Goal: Task Accomplishment & Management: Use online tool/utility

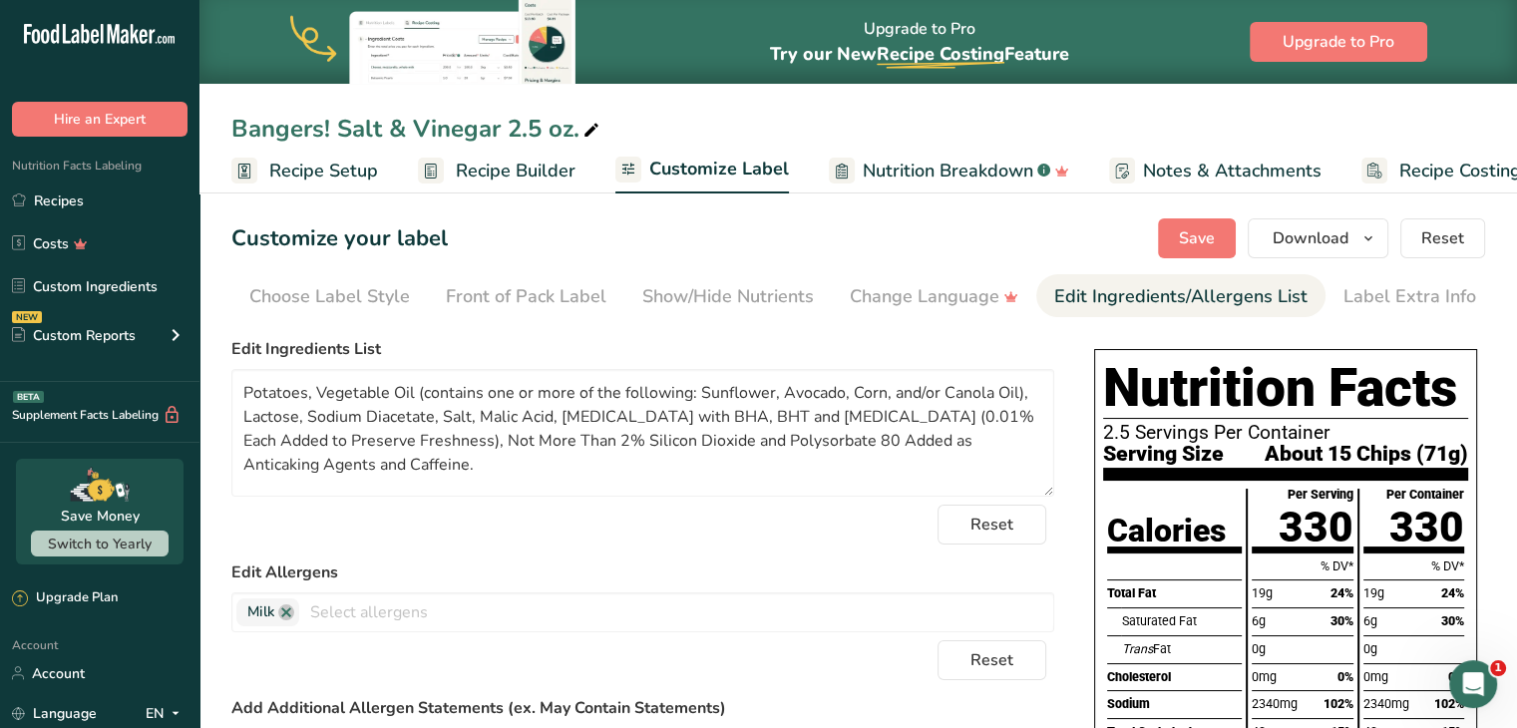
scroll to position [0, 40]
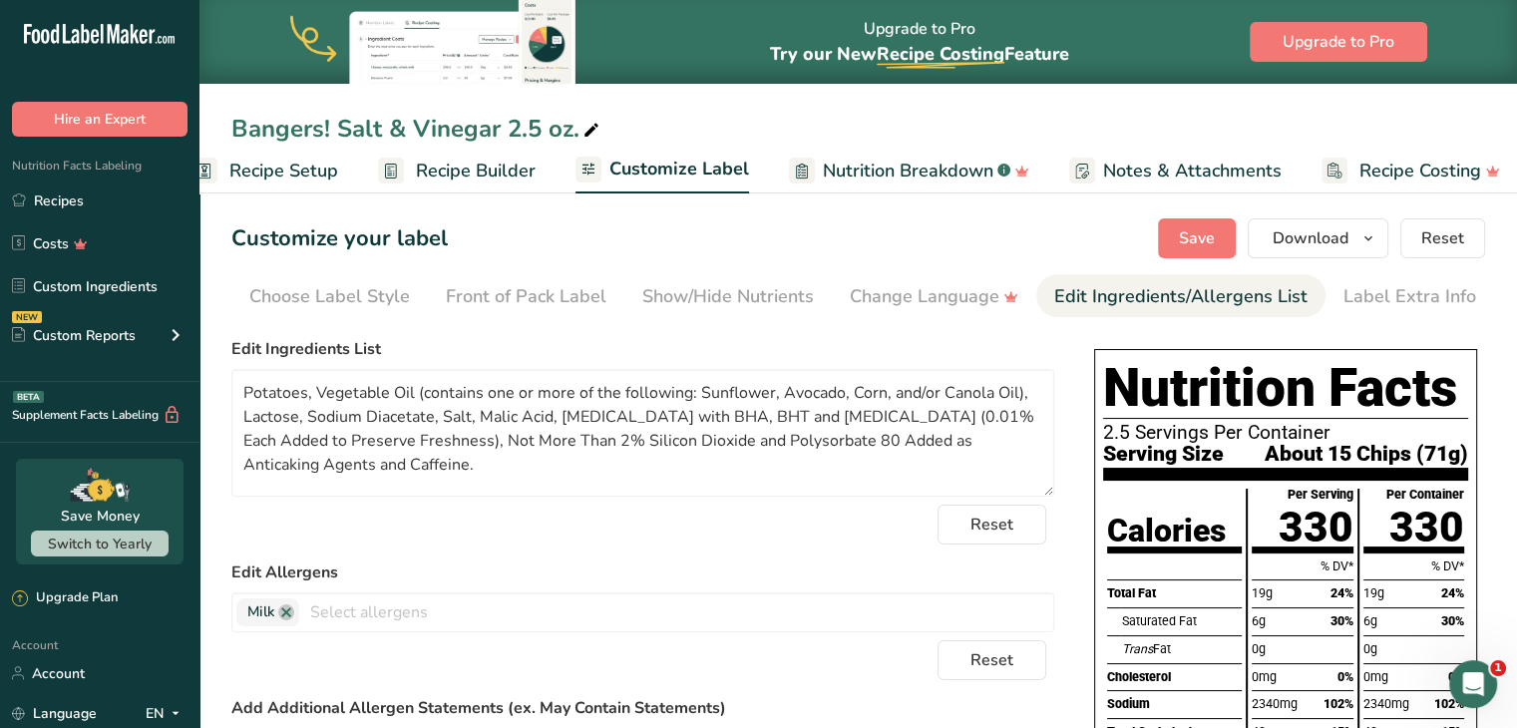
click at [475, 181] on span "Recipe Builder" at bounding box center [476, 171] width 120 height 27
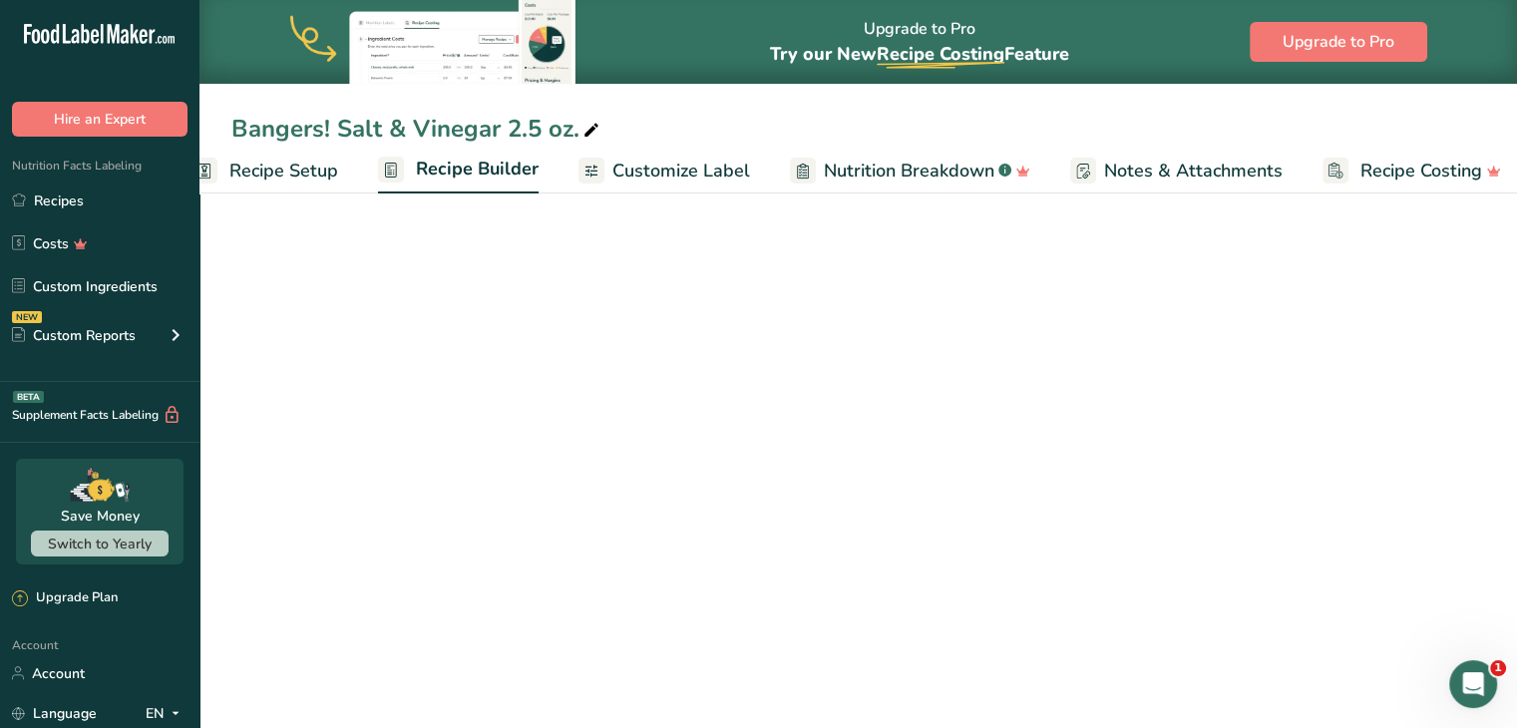
scroll to position [0, 55]
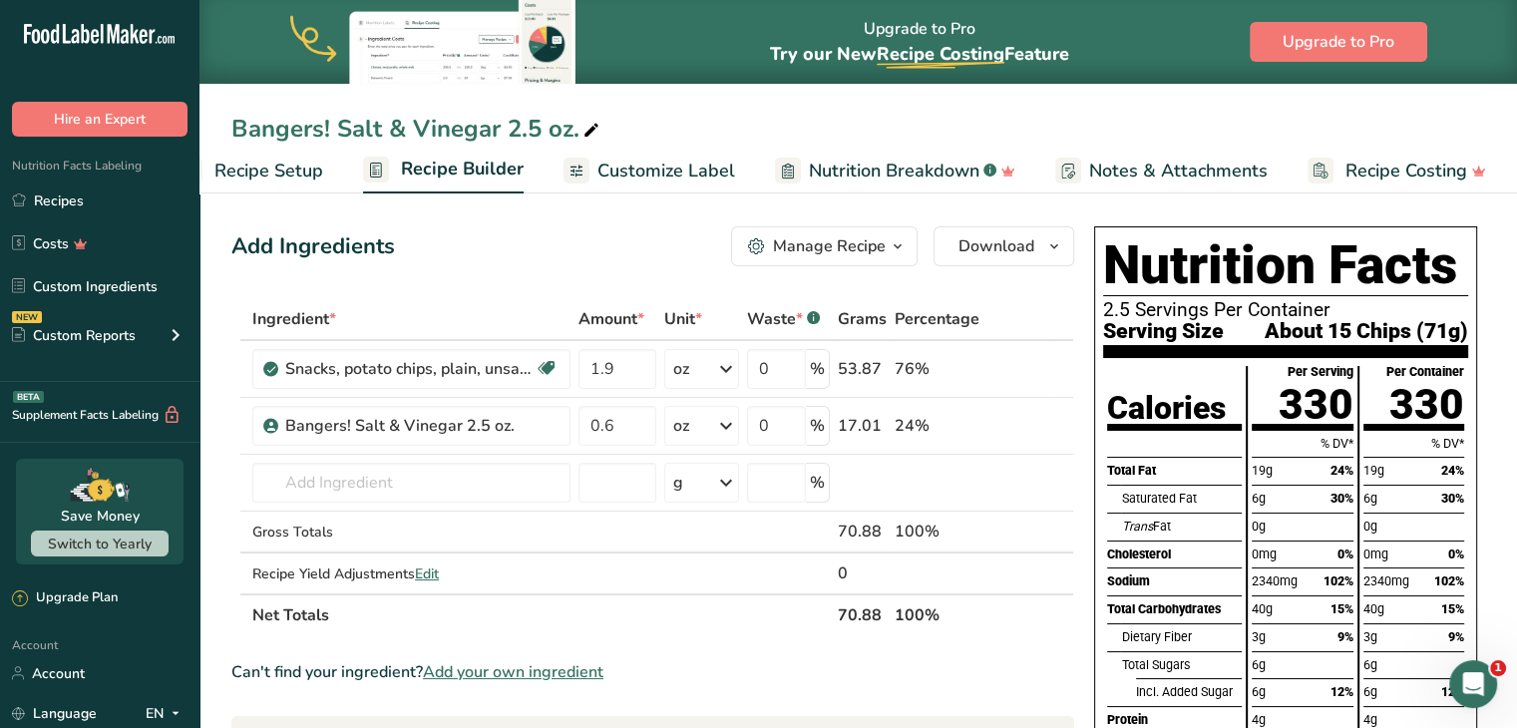
click at [283, 159] on span "Recipe Setup" at bounding box center [268, 171] width 109 height 27
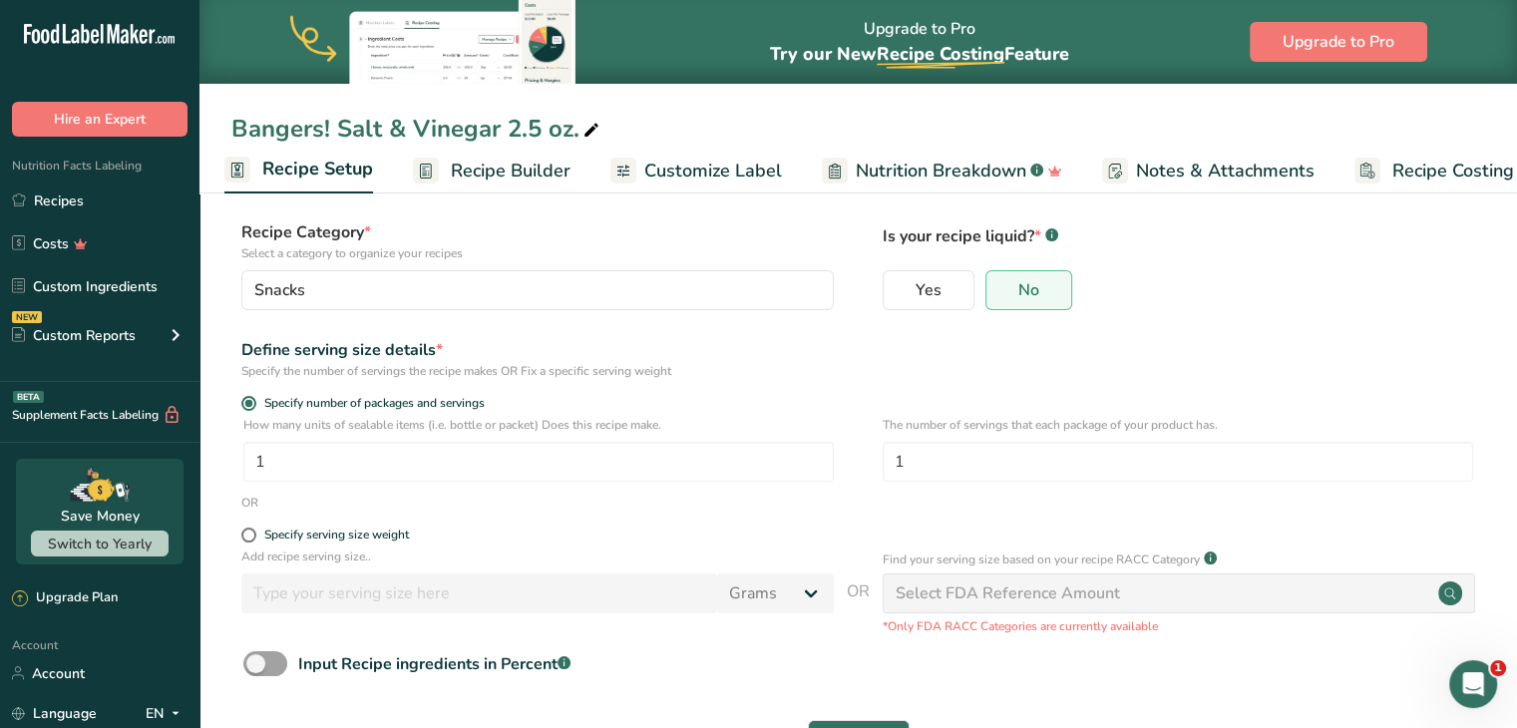
scroll to position [107, 0]
click at [348, 450] on input "1" at bounding box center [538, 461] width 591 height 40
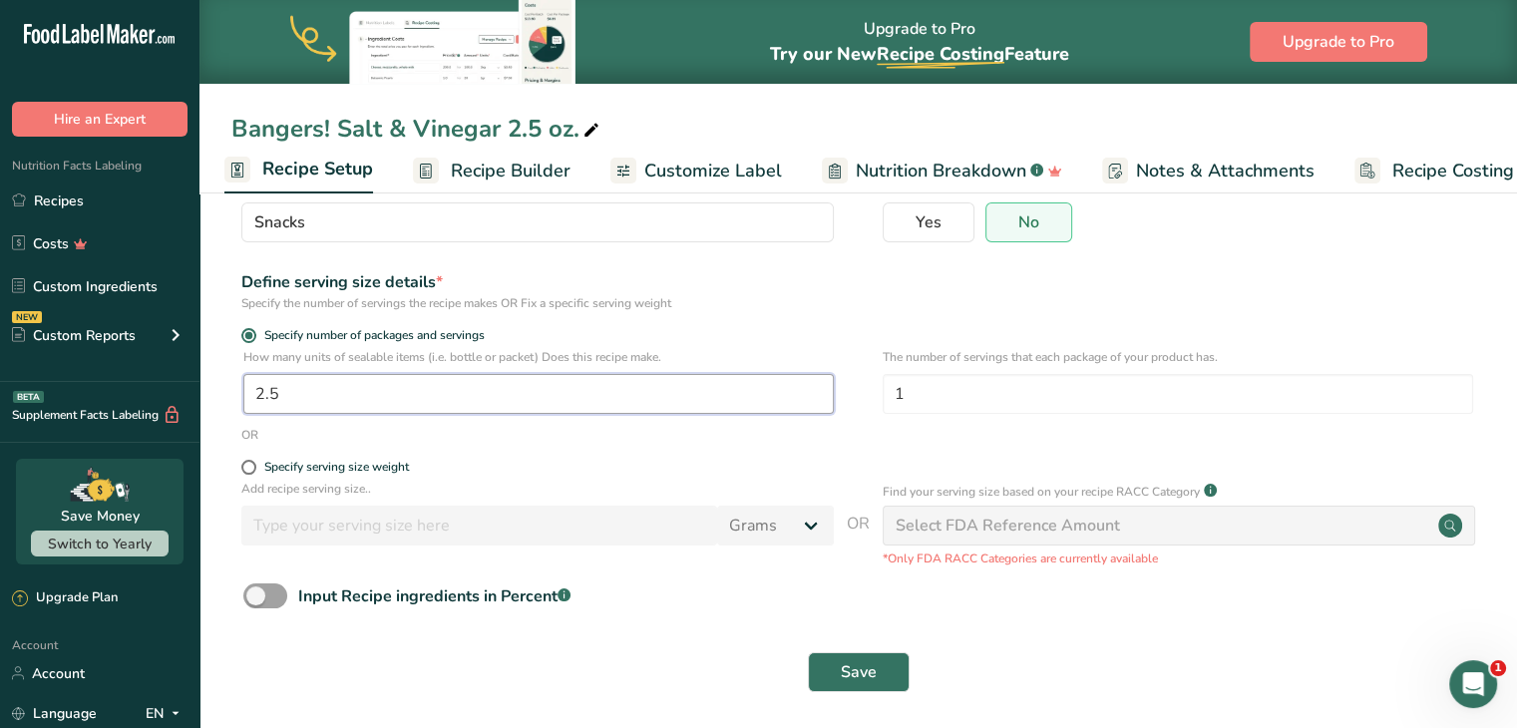
scroll to position [183, 0]
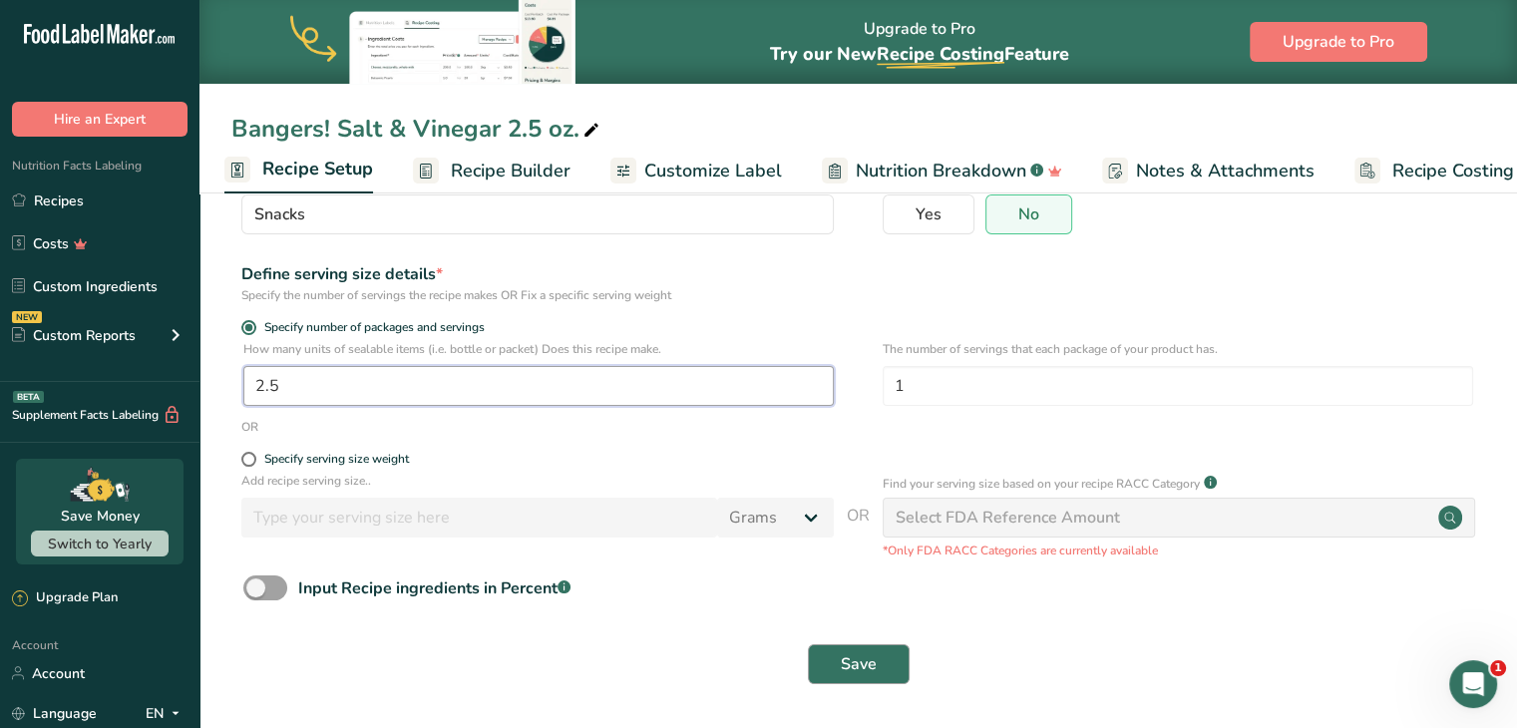
type input "2.5"
click at [887, 667] on button "Save" at bounding box center [859, 664] width 102 height 40
